Goal: Task Accomplishment & Management: Manage account settings

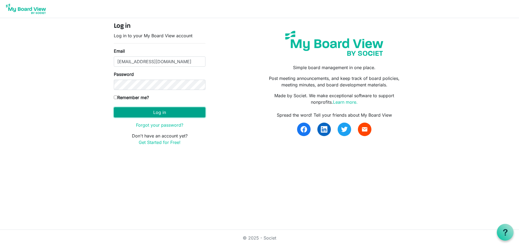
click at [164, 116] on button "Log in" at bounding box center [160, 112] width 92 height 10
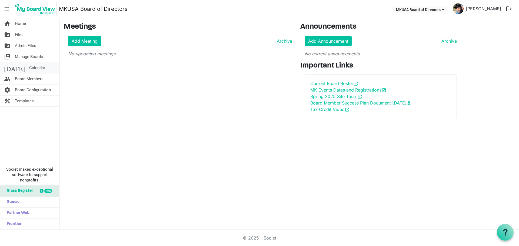
click at [29, 68] on span "Calendar" at bounding box center [37, 67] width 16 height 11
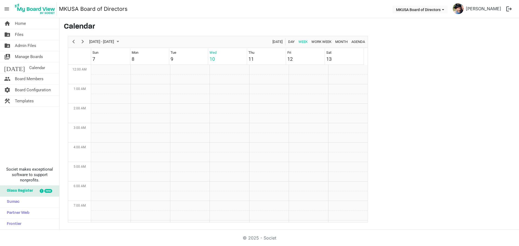
scroll to position [175, 0]
click at [83, 41] on span "Next" at bounding box center [82, 41] width 6 height 7
click at [188, 177] on td "Week of September 17, 2025" at bounding box center [189, 179] width 39 height 10
click at [179, 181] on td "Week of September 17, 2025" at bounding box center [189, 179] width 39 height 10
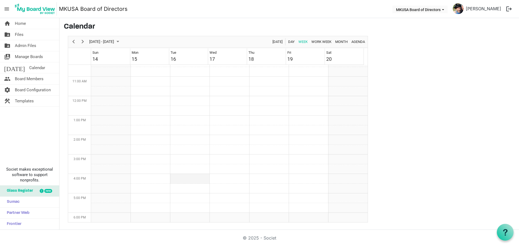
click at [179, 181] on td "Week of September 17, 2025" at bounding box center [189, 179] width 39 height 10
click at [179, 185] on td "Week of September 17, 2025" at bounding box center [189, 189] width 39 height 10
click at [180, 182] on td "Week of September 17, 2025" at bounding box center [189, 179] width 39 height 10
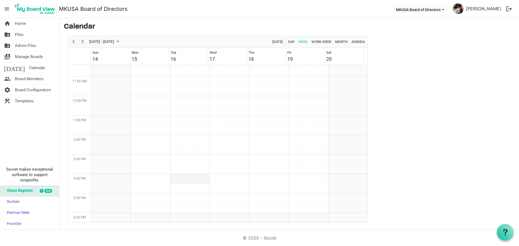
click at [180, 182] on td "Week of September 17, 2025" at bounding box center [189, 179] width 39 height 10
click at [179, 181] on td "Week of September 17, 2025" at bounding box center [189, 179] width 39 height 10
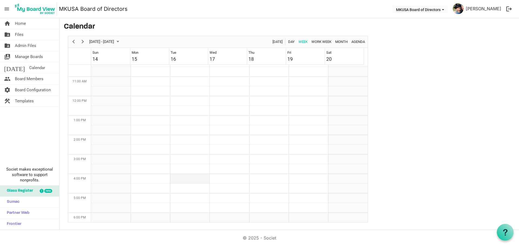
click at [179, 181] on td "Week of September 17, 2025" at bounding box center [189, 179] width 39 height 10
click at [180, 141] on td "Week of September 17, 2025" at bounding box center [189, 140] width 39 height 10
click at [115, 41] on span "September 14 - 20, 2025" at bounding box center [102, 41] width 26 height 7
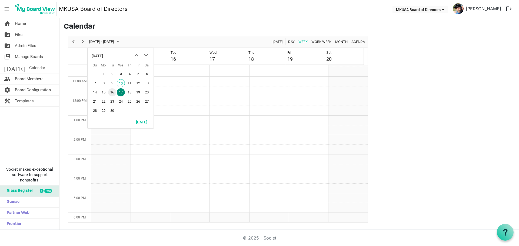
click at [113, 91] on span "16" at bounding box center [112, 92] width 8 height 8
click at [187, 176] on td "Week of September 16, 2025" at bounding box center [189, 179] width 39 height 10
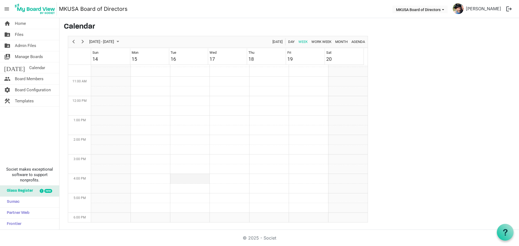
click at [187, 176] on td "Week of September 16, 2025" at bounding box center [189, 179] width 39 height 10
click at [19, 24] on span "Home" at bounding box center [20, 23] width 11 height 11
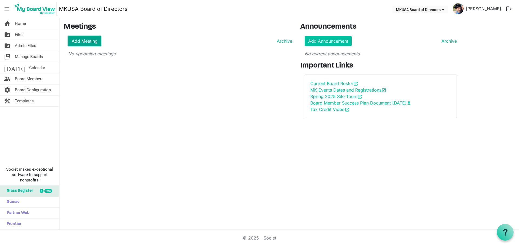
click at [92, 41] on link "Add Meeting" at bounding box center [84, 41] width 33 height 10
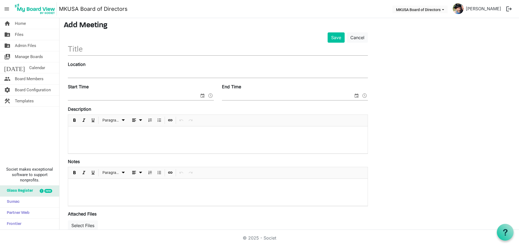
scroll to position [27, 0]
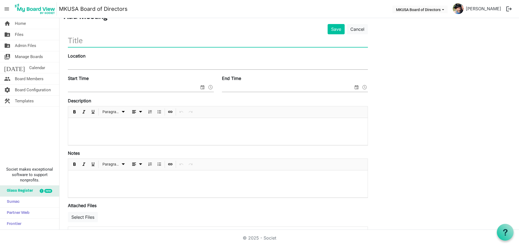
click at [116, 40] on input "text" at bounding box center [218, 40] width 300 height 13
type input "MK Board Meeting"
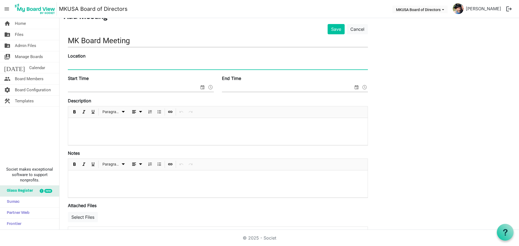
click at [156, 63] on input "Location" at bounding box center [218, 65] width 300 height 8
type input "Valley Presbyterian Church"
click at [145, 92] on span at bounding box center [141, 88] width 146 height 8
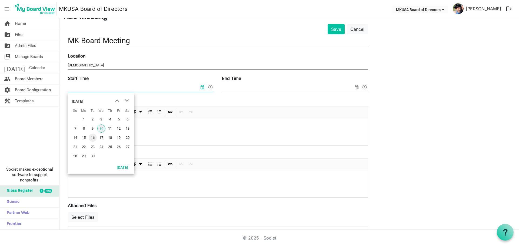
click at [94, 138] on span "16" at bounding box center [93, 138] width 8 height 8
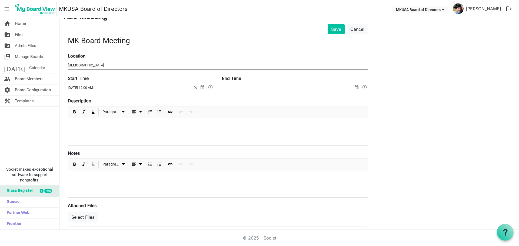
click at [210, 88] on span at bounding box center [210, 87] width 6 height 7
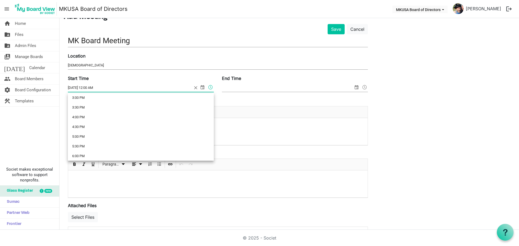
scroll to position [297, 0]
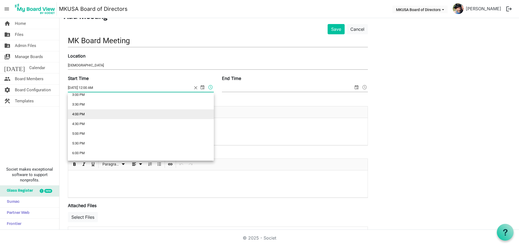
click at [101, 117] on li "4:00 PM" at bounding box center [141, 114] width 146 height 10
type input "9/16/2025 4:00 PM"
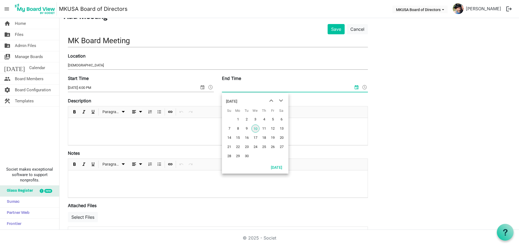
click at [273, 86] on input "End Time" at bounding box center [287, 88] width 131 height 8
click at [245, 137] on span "16" at bounding box center [247, 138] width 8 height 8
click at [363, 88] on span at bounding box center [364, 87] width 6 height 7
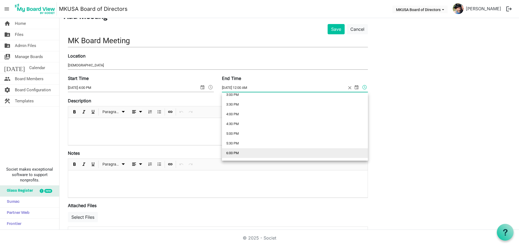
click at [255, 153] on li "6:00 PM" at bounding box center [295, 153] width 146 height 10
type input "9/16/2025 6:00 PM"
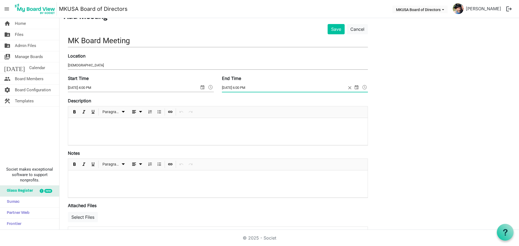
click at [139, 131] on div at bounding box center [217, 131] width 299 height 27
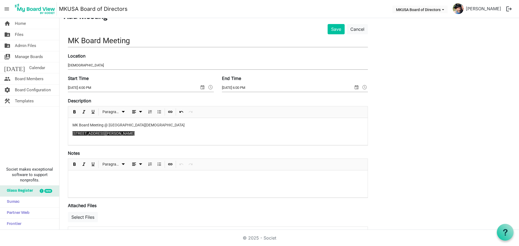
drag, startPoint x: 155, startPoint y: 135, endPoint x: 59, endPoint y: 132, distance: 96.3
click at [59, 132] on div "home Home folder_shared Files folder_shared Admin Files switch_account Manage B…" at bounding box center [259, 124] width 519 height 212
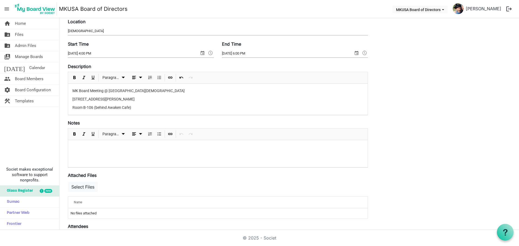
scroll to position [0, 0]
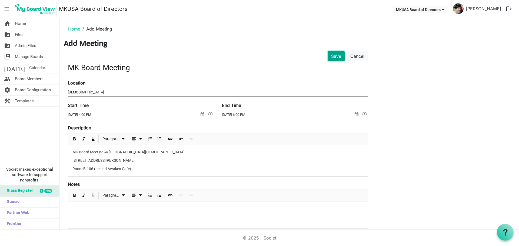
click at [335, 54] on button "Save" at bounding box center [336, 56] width 17 height 10
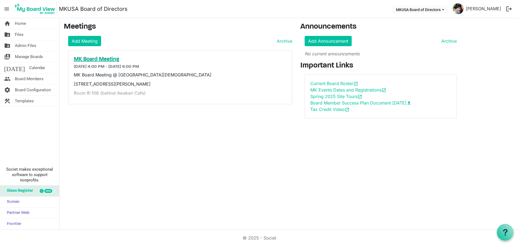
click at [93, 60] on h5 "MK Board Meeting" at bounding box center [180, 59] width 213 height 6
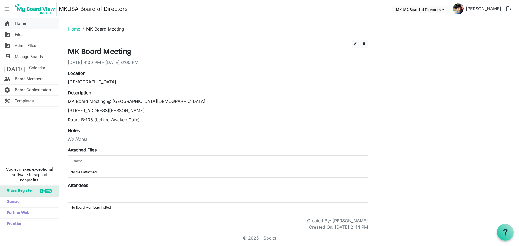
click at [19, 22] on span "Home" at bounding box center [20, 23] width 11 height 11
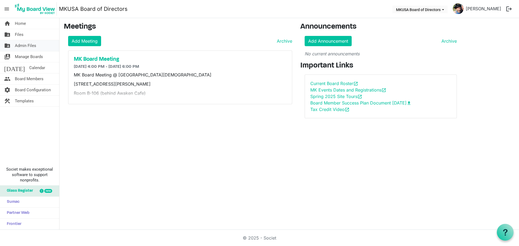
click at [24, 48] on span "Admin Files" at bounding box center [25, 45] width 21 height 11
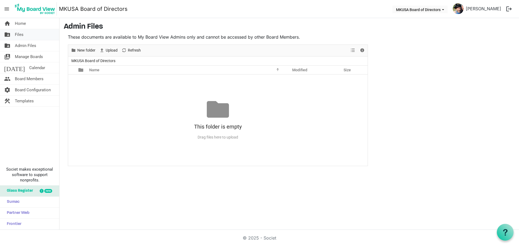
click at [22, 35] on span "Files" at bounding box center [19, 34] width 9 height 11
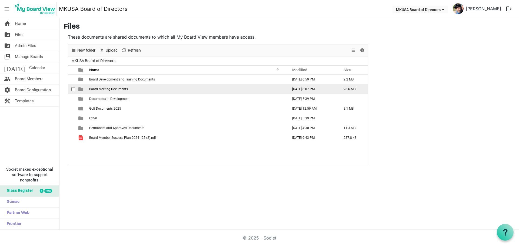
click at [110, 89] on span "Board Meeting Documents" at bounding box center [108, 89] width 39 height 4
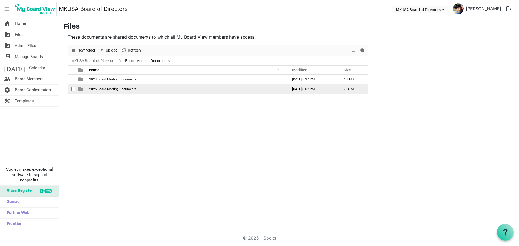
click at [107, 89] on span "2025 Board Meeting Documents" at bounding box center [112, 89] width 47 height 4
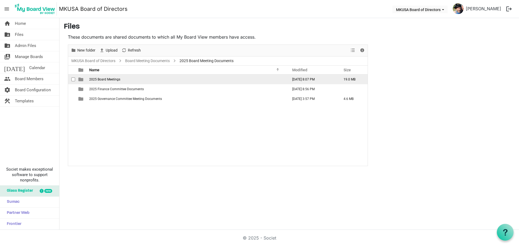
click at [104, 82] on td "2025 Board Meetings" at bounding box center [187, 80] width 199 height 10
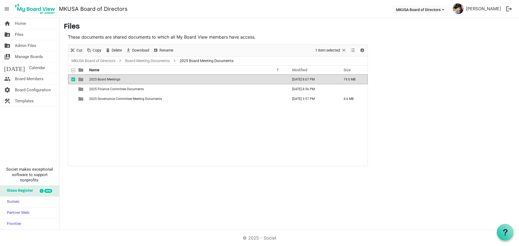
click at [104, 82] on td "2025 Board Meetings" at bounding box center [187, 80] width 199 height 10
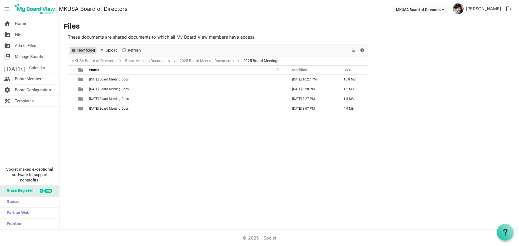
click at [88, 51] on span "New folder" at bounding box center [86, 50] width 19 height 7
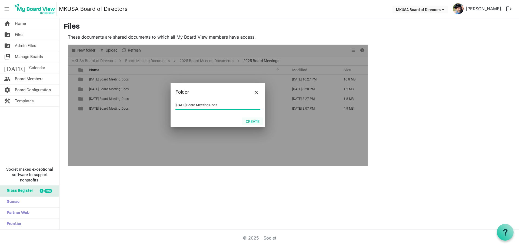
type input "[DATE] Board Meeting Docs"
click at [252, 120] on button "Create" at bounding box center [252, 122] width 21 height 8
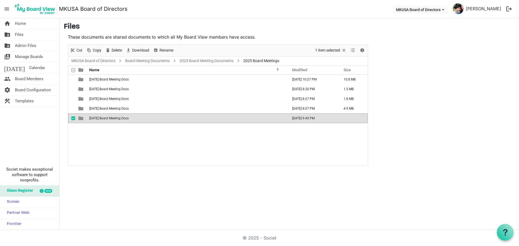
click at [105, 132] on div "1-21-25 Board Meeting Docs January 22, 2025 10:27 PM 10.8 MB 3-18-25 Board Meet…" at bounding box center [217, 120] width 299 height 91
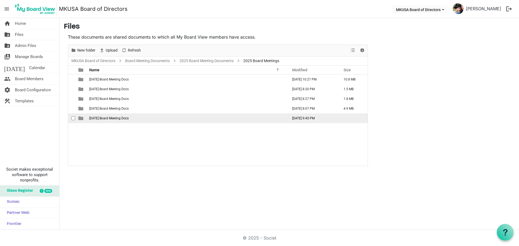
click at [106, 120] on span "[DATE] Board Meeting Docs" at bounding box center [108, 118] width 39 height 4
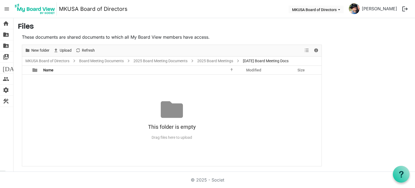
click at [92, 96] on div "No records to display This folder is empty Drag files here to upload" at bounding box center [171, 120] width 299 height 91
click at [50, 86] on div "No records to display This folder is empty Drag files here to upload" at bounding box center [171, 120] width 299 height 91
click at [38, 52] on span "New folder" at bounding box center [40, 50] width 19 height 7
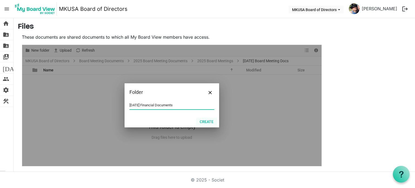
type input "[DATE] Financial Documents"
click at [205, 120] on button "Create" at bounding box center [206, 122] width 21 height 8
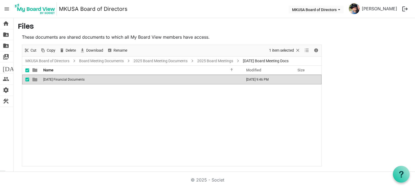
click at [56, 79] on span "[DATE] Financial Documents" at bounding box center [63, 80] width 41 height 4
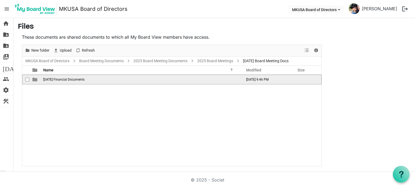
click at [74, 80] on span "[DATE] Financial Documents" at bounding box center [63, 80] width 41 height 4
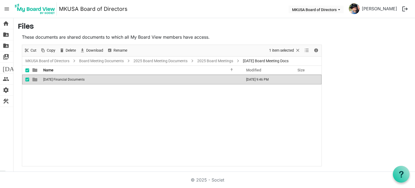
click at [71, 79] on span "[DATE] Financial Documents" at bounding box center [63, 80] width 41 height 4
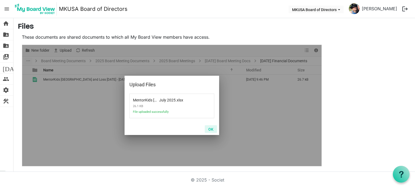
click at [214, 130] on button "OK" at bounding box center [211, 129] width 12 height 8
click at [212, 129] on button "OK" at bounding box center [211, 129] width 12 height 8
click at [209, 129] on button "OK" at bounding box center [211, 129] width 12 height 8
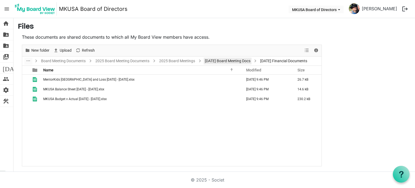
click at [232, 59] on link "[DATE] Board Meeting Docs" at bounding box center [228, 61] width 48 height 7
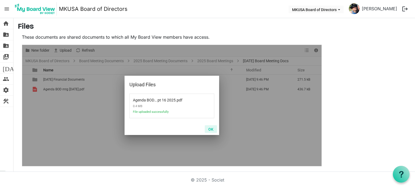
click at [211, 128] on button "OK" at bounding box center [211, 129] width 12 height 8
click at [210, 128] on button "OK" at bounding box center [211, 129] width 12 height 8
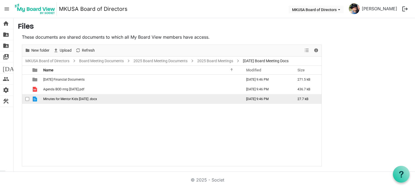
click at [59, 99] on span "Minutes for Mentor Kids 8-21-25 .docx" at bounding box center [70, 99] width 54 height 4
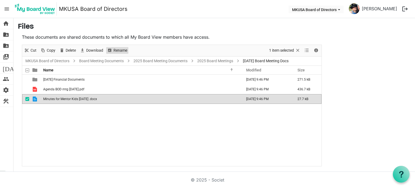
click at [116, 49] on span "Rename" at bounding box center [120, 50] width 15 height 7
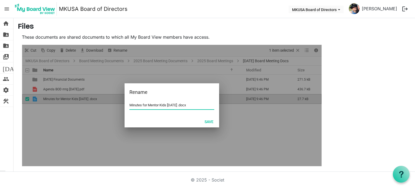
click at [142, 104] on input "Minutes for Mentor Kids 8-21-25 .docx" at bounding box center [171, 105] width 85 height 8
type input "Governance Minutes for Mentor Kids [DATE] .docx"
click at [206, 122] on button "Save" at bounding box center [209, 122] width 16 height 8
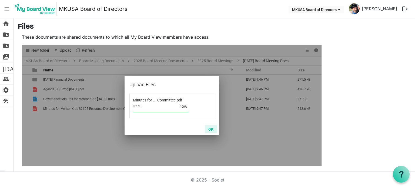
click at [211, 130] on button "OK" at bounding box center [211, 129] width 12 height 8
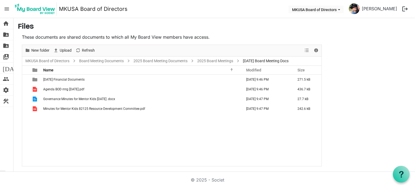
click at [124, 133] on div "9-16-25 Financial Documents September 10, 2025 9:46 PM 271.5 kB Agenda BOD mtg …" at bounding box center [171, 120] width 299 height 91
click at [176, 132] on div "9-16-25 Financial Documents September 10, 2025 9:46 PM 271.5 kB Agenda BOD mtg …" at bounding box center [171, 120] width 299 height 91
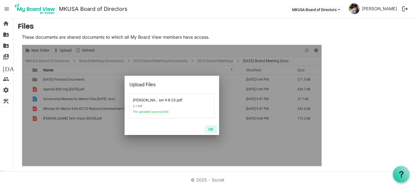
click at [211, 128] on button "OK" at bounding box center [211, 129] width 12 height 8
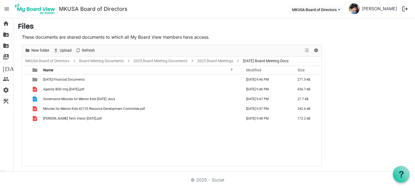
click at [364, 78] on main "Files These documents are shared documents to which all My Board View members h…" at bounding box center [215, 94] width 402 height 152
click at [4, 23] on span "home" at bounding box center [6, 23] width 6 height 11
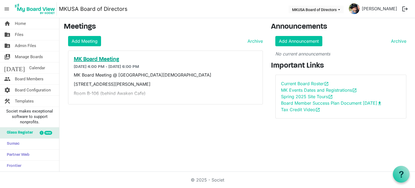
click at [102, 60] on h5 "MK Board Meeting" at bounding box center [166, 59] width 184 height 6
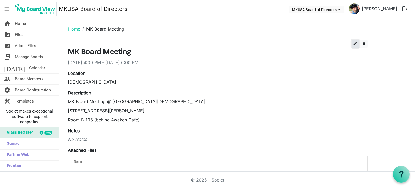
click at [354, 44] on span "edit" at bounding box center [355, 43] width 5 height 5
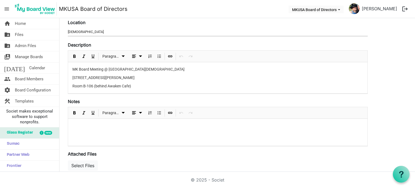
scroll to position [81, 0]
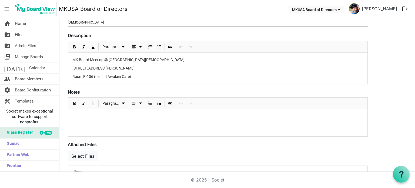
click at [128, 118] on p at bounding box center [217, 117] width 291 height 6
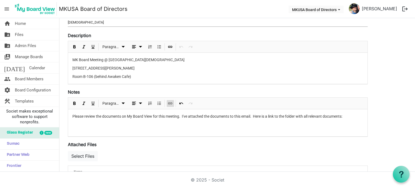
click at [171, 101] on span "Insert Link" at bounding box center [170, 103] width 6 height 7
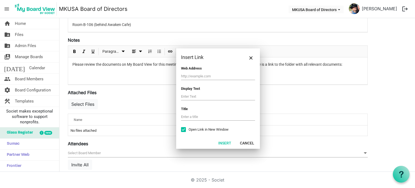
scroll to position [135, 0]
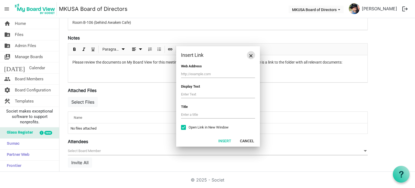
click at [250, 55] on span "Close" at bounding box center [250, 55] width 3 height 3
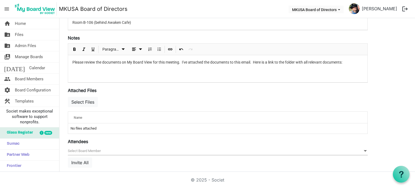
click at [351, 61] on p "Please review the documents on My Board View for this meeting. I've attached th…" at bounding box center [217, 62] width 291 height 6
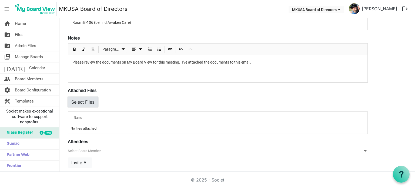
click at [91, 101] on button "Select Files" at bounding box center [83, 102] width 30 height 10
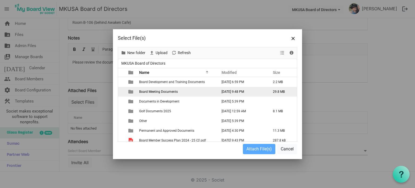
click at [169, 91] on span "Board Meeting Documents" at bounding box center [158, 92] width 39 height 4
click at [165, 91] on span "Board Meeting Documents" at bounding box center [158, 92] width 39 height 4
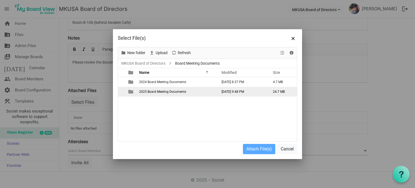
click at [166, 92] on span "2025 Board Meeting Documents" at bounding box center [162, 92] width 47 height 4
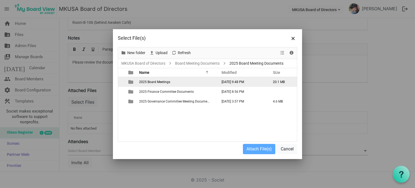
click at [161, 80] on span "2025 Board Meetings" at bounding box center [154, 82] width 31 height 4
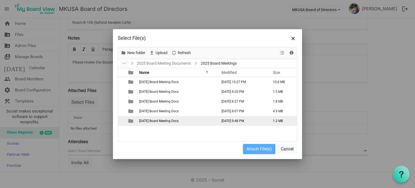
click at [163, 120] on span "[DATE] Board Meeting Docs" at bounding box center [158, 121] width 39 height 4
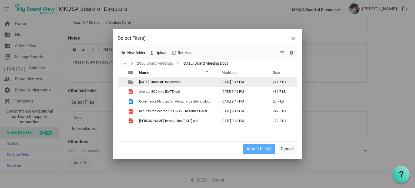
click at [163, 84] on td "9-16-25 Financial Documents" at bounding box center [177, 82] width 78 height 10
click at [124, 82] on td "checkbox" at bounding box center [121, 82] width 7 height 10
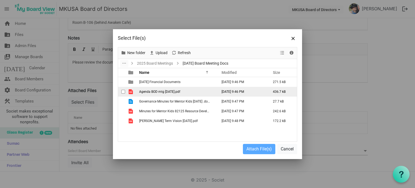
click at [150, 94] on td "Agenda BOD mtg [DATE].pdf" at bounding box center [177, 92] width 78 height 10
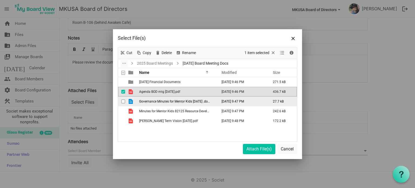
click at [125, 100] on span "checkbox" at bounding box center [123, 101] width 4 height 4
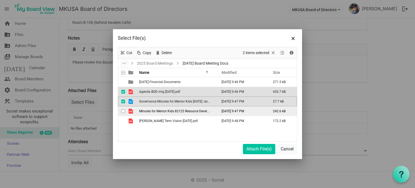
click at [124, 114] on td "checkbox" at bounding box center [121, 111] width 7 height 10
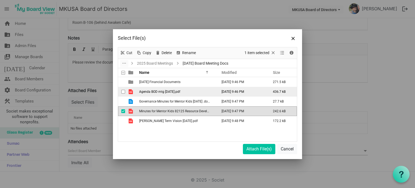
click at [124, 93] on span "checkbox" at bounding box center [123, 92] width 4 height 4
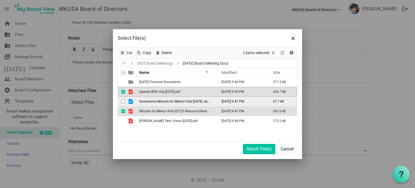
click at [123, 102] on span "checkbox" at bounding box center [123, 101] width 4 height 4
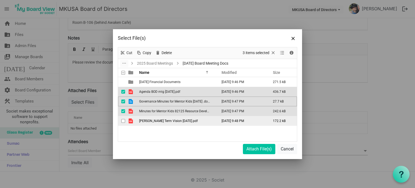
click at [122, 121] on span "checkbox" at bounding box center [123, 121] width 4 height 4
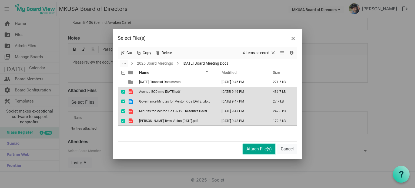
click at [260, 147] on button "Attach File(s)" at bounding box center [259, 149] width 32 height 10
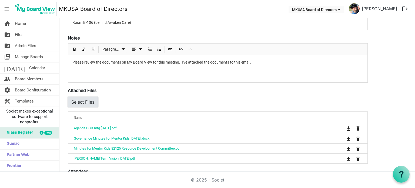
click at [83, 102] on button "Select Files" at bounding box center [83, 102] width 30 height 10
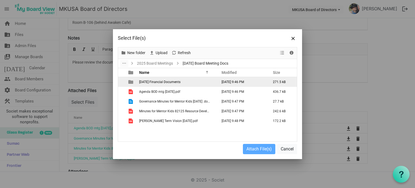
click at [143, 81] on span "9-16-25 Financial Documents" at bounding box center [159, 82] width 41 height 4
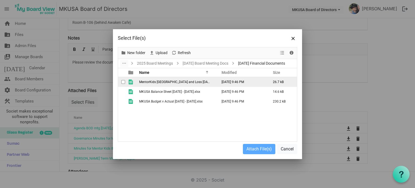
click at [125, 82] on div "checkbox" at bounding box center [124, 81] width 6 height 5
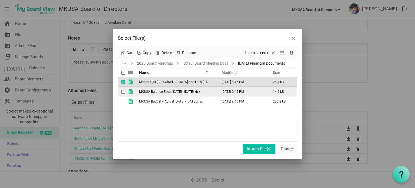
click at [125, 93] on div "checkbox" at bounding box center [124, 91] width 6 height 5
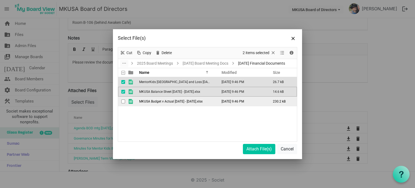
click at [125, 102] on div "checkbox" at bounding box center [124, 101] width 6 height 5
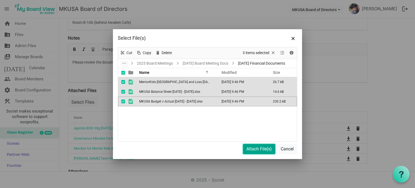
click at [258, 151] on button "Attach File(s)" at bounding box center [259, 149] width 32 height 10
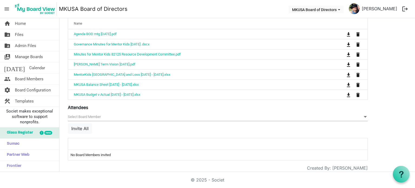
scroll to position [237, 0]
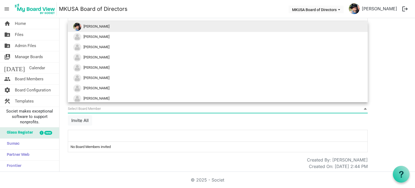
click at [362, 106] on span "null" at bounding box center [218, 109] width 300 height 8
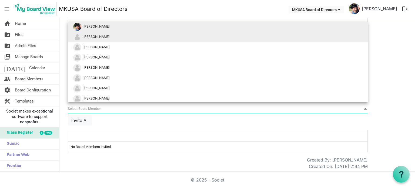
click at [103, 39] on li "[PERSON_NAME]" at bounding box center [218, 37] width 300 height 10
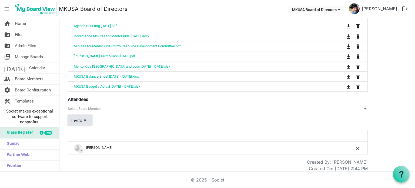
click at [83, 116] on button "Invite All" at bounding box center [80, 120] width 24 height 10
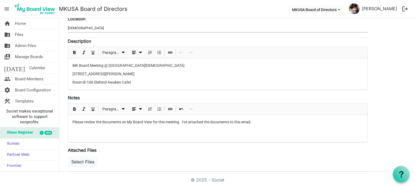
scroll to position [81, 0]
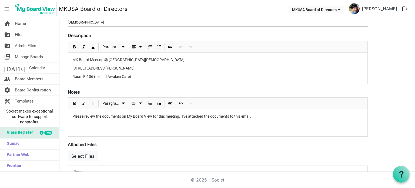
click at [277, 125] on div "Please review the documents on My Board View for this meeting. I've attached th…" at bounding box center [217, 122] width 299 height 27
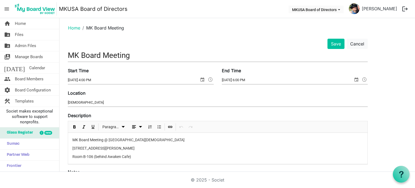
scroll to position [0, 0]
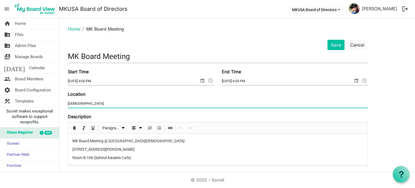
click at [179, 103] on input "Valley Presbyterian Church" at bounding box center [218, 103] width 300 height 8
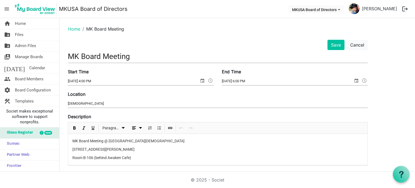
drag, startPoint x: 154, startPoint y: 148, endPoint x: 71, endPoint y: 147, distance: 83.0
click at [71, 147] on div "MK Board Meeting @ Valley Presbyterian Church 6947 E McDonald Dr, Paradise Vall…" at bounding box center [217, 149] width 299 height 31
copy p "[STREET_ADDRESS][PERSON_NAME]"
click at [147, 104] on input "Valley Presbyterian Church" at bounding box center [218, 103] width 300 height 8
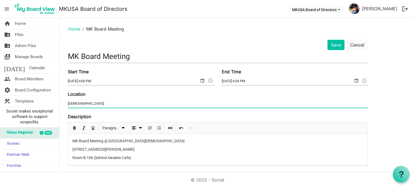
paste input "[STREET_ADDRESS][PERSON_NAME]"
type input "[DEMOGRAPHIC_DATA]: [STREET_ADDRESS][PERSON_NAME]"
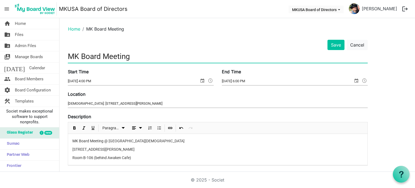
click at [140, 54] on input "MK Board Meeting" at bounding box center [218, 56] width 300 height 13
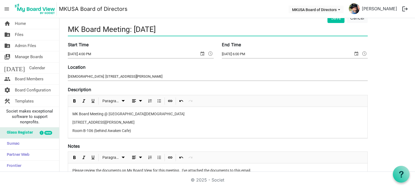
type input "MK Board Meeting: [DATE]"
click at [174, 114] on p "MK Board Meeting @ [GEOGRAPHIC_DATA][DEMOGRAPHIC_DATA]" at bounding box center [217, 114] width 291 height 6
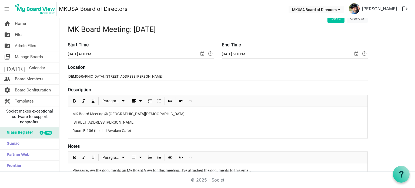
click at [173, 132] on p "Room B-106 (behind Awaken Cafe)" at bounding box center [217, 131] width 291 height 6
click at [72, 114] on p "MK Board Meeting @ [GEOGRAPHIC_DATA][DEMOGRAPHIC_DATA]" at bounding box center [217, 114] width 291 height 6
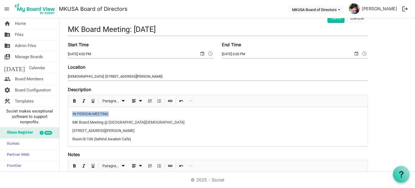
drag, startPoint x: 113, startPoint y: 113, endPoint x: 59, endPoint y: 112, distance: 53.3
click at [77, 99] on span "Bold" at bounding box center [74, 101] width 6 height 7
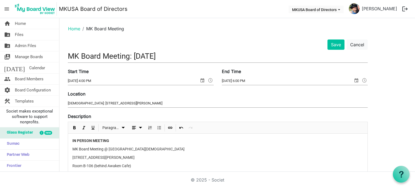
scroll to position [0, 0]
click at [333, 46] on button "Save" at bounding box center [336, 45] width 17 height 10
click at [337, 42] on button "Save" at bounding box center [336, 45] width 17 height 10
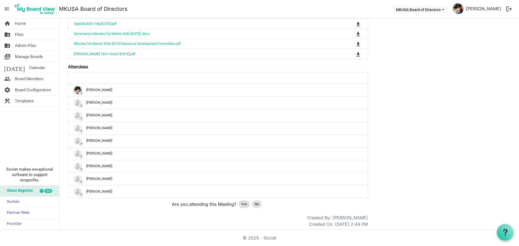
scroll to position [208, 0]
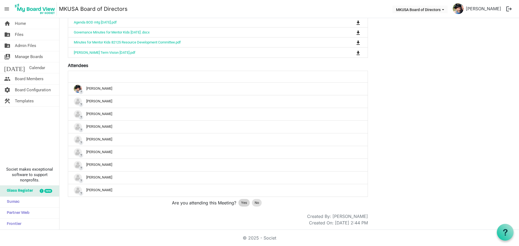
click at [244, 203] on span "Yes" at bounding box center [244, 202] width 6 height 5
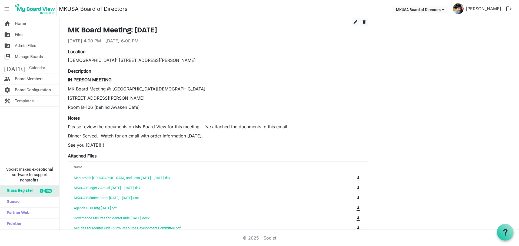
scroll to position [0, 0]
